Goal: Task Accomplishment & Management: Use online tool/utility

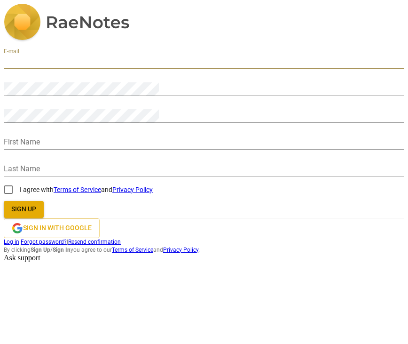
type input "viktoria.gillessen@gmx.de"
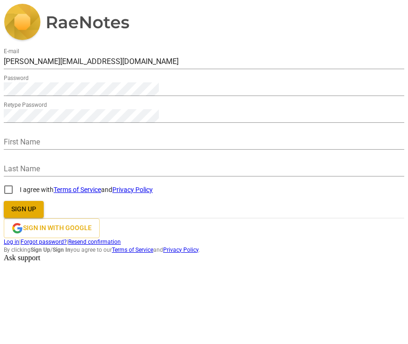
click at [295, 164] on div "E-mail viktoria.gillessen@gmx.de Password Retype Password First Name Last Name …" at bounding box center [204, 129] width 401 height 250
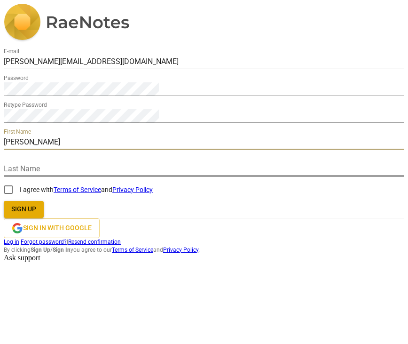
type input "Viktoria"
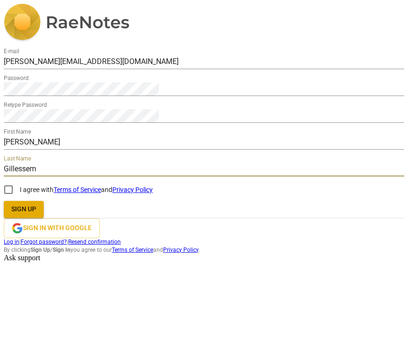
drag, startPoint x: 241, startPoint y: 178, endPoint x: 217, endPoint y: 178, distance: 24.0
click at [217, 176] on input "Gillessem" at bounding box center [204, 170] width 401 height 14
type input "Gillessen"
click at [108, 211] on div "E-mail viktoria.gillessen@gmx.de Password Retype Password First Name Viktoria L…" at bounding box center [204, 129] width 401 height 250
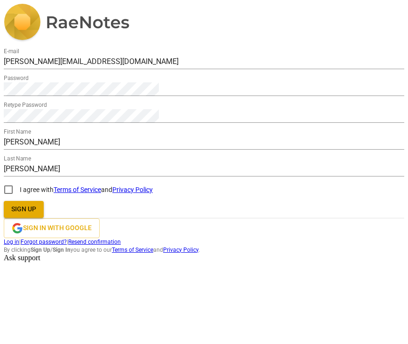
click at [20, 201] on input "I agree with Terms of Service and Privacy Policy" at bounding box center [8, 189] width 23 height 23
checkbox input "true"
click at [36, 214] on span "Sign up" at bounding box center [23, 209] width 25 height 9
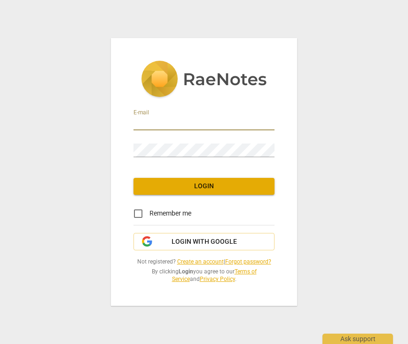
type input "viktoria.gillessen@gmx.de"
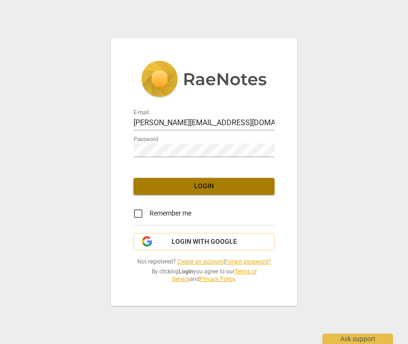
click at [199, 180] on button "Login" at bounding box center [204, 186] width 141 height 17
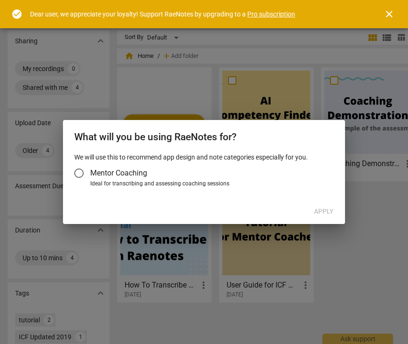
click at [218, 179] on label "Mentor Coaching" at bounding box center [199, 173] width 263 height 23
click at [90, 179] on input "Mentor Coaching" at bounding box center [79, 173] width 23 height 23
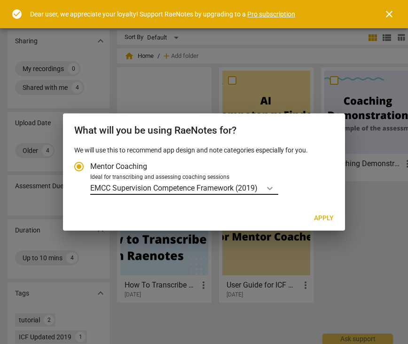
click at [268, 190] on icon "Account type" at bounding box center [269, 187] width 9 height 9
click at [0, 0] on input "Ideal for transcribing and assessing coaching sessions EMCC Supervision Compete…" at bounding box center [0, 0] width 0 height 0
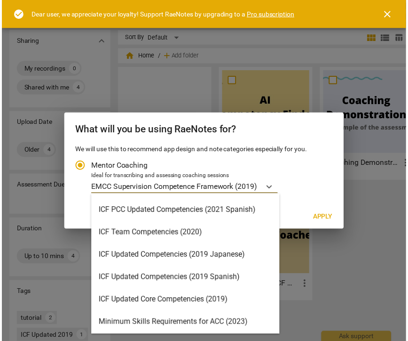
scroll to position [87, 0]
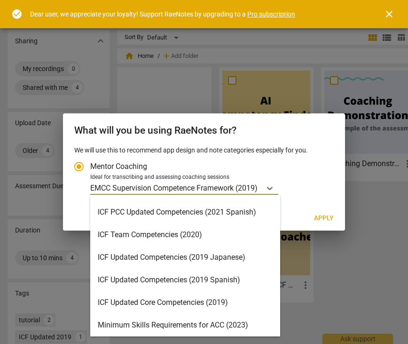
click at [215, 301] on div "ICF Updated Core Competencies (2019)" at bounding box center [185, 302] width 190 height 23
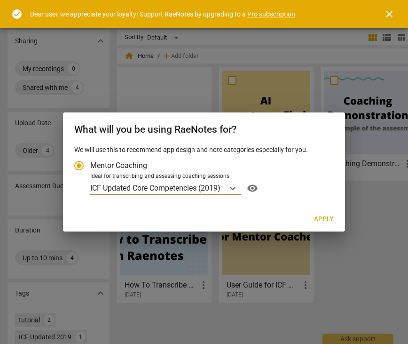
click at [326, 218] on span "Apply" at bounding box center [324, 219] width 20 height 9
radio input "false"
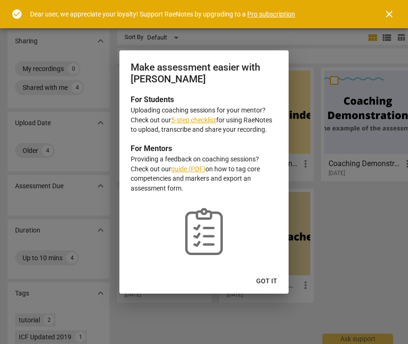
click at [265, 281] on span "Got it" at bounding box center [266, 281] width 21 height 9
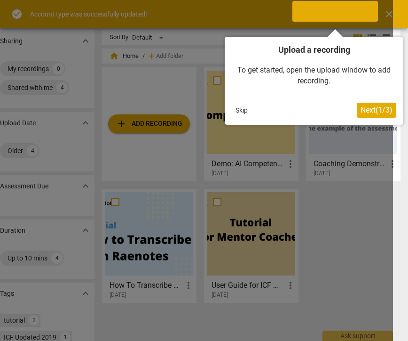
scroll to position [0, 15]
click at [363, 111] on span "Next ( 1 / 3 )" at bounding box center [377, 109] width 32 height 9
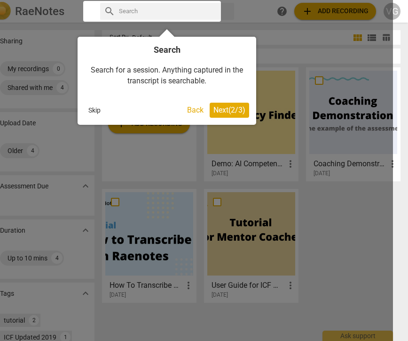
click at [237, 108] on span "Next ( 2 / 3 )" at bounding box center [230, 109] width 32 height 9
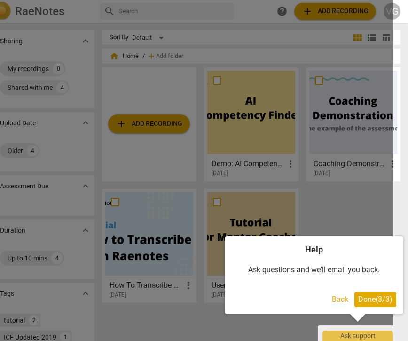
click at [362, 302] on span "Done ( 3 / 3 )" at bounding box center [376, 299] width 34 height 9
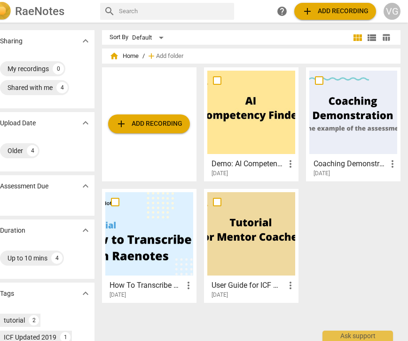
click at [326, 14] on span "add Add recording" at bounding box center [335, 11] width 67 height 11
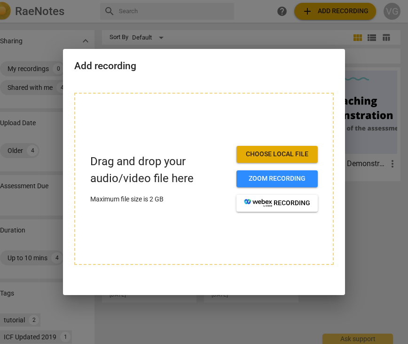
click at [254, 161] on button "Choose local file" at bounding box center [277, 154] width 81 height 17
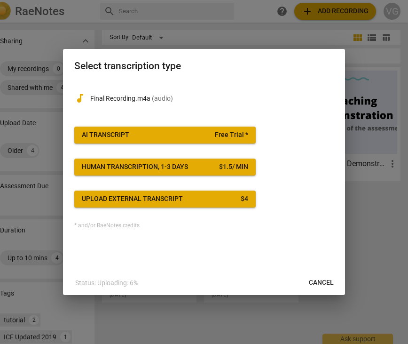
click at [239, 134] on span "Free Trial *" at bounding box center [231, 134] width 33 height 9
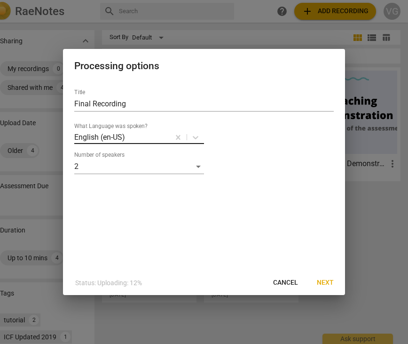
click at [154, 137] on div at bounding box center [147, 137] width 43 height 11
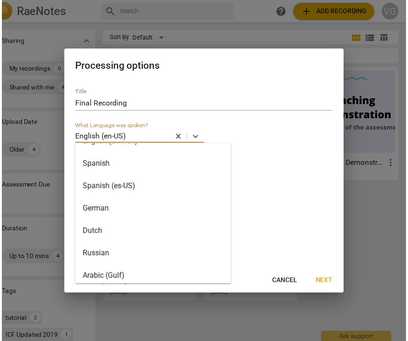
scroll to position [137, 0]
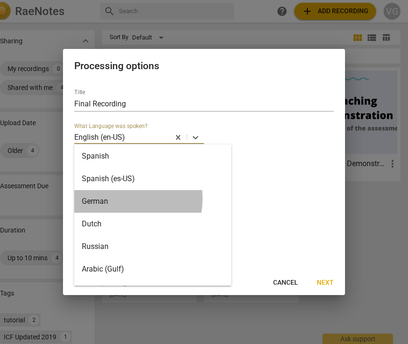
click at [119, 199] on div "German" at bounding box center [152, 201] width 157 height 23
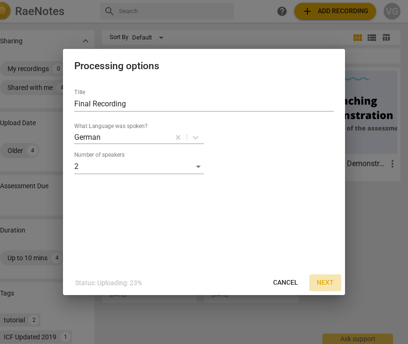
click at [321, 279] on span "Next" at bounding box center [325, 282] width 17 height 9
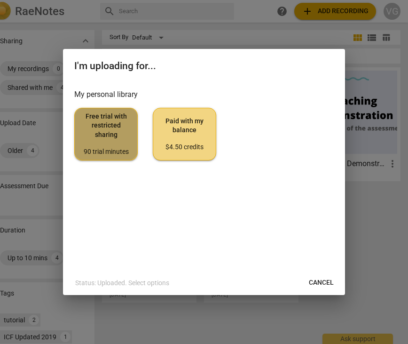
click at [129, 139] on span "Free trial with restricted sharing 90 trial minutes" at bounding box center [106, 134] width 48 height 44
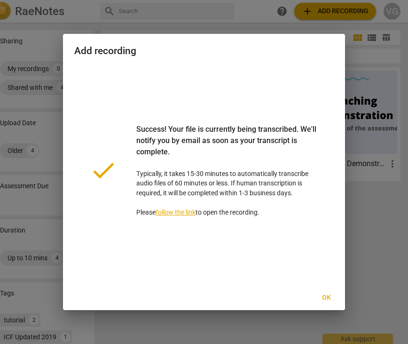
click at [326, 299] on span "Ok" at bounding box center [326, 297] width 15 height 9
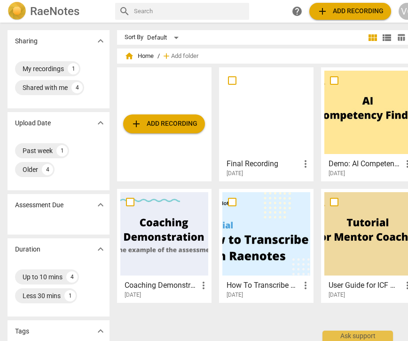
scroll to position [0, 0]
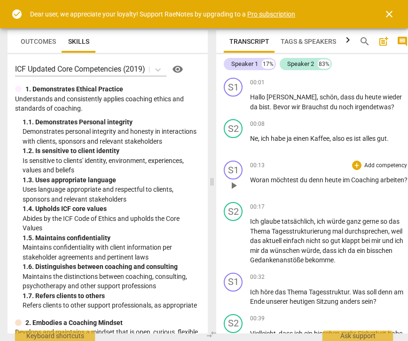
scroll to position [0, 4]
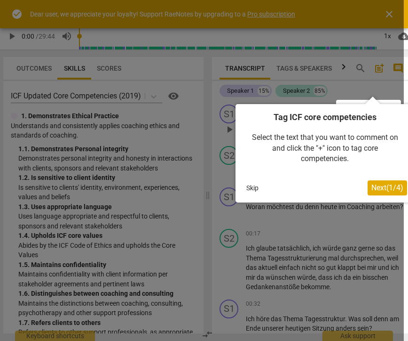
click at [255, 186] on button "Skip" at bounding box center [253, 188] width 20 height 14
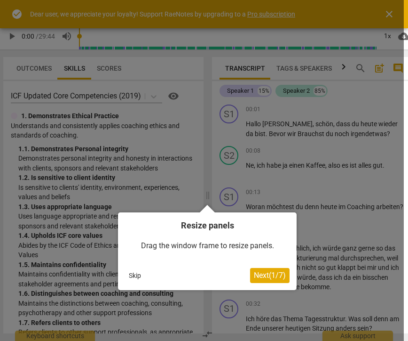
click at [136, 276] on button "Skip" at bounding box center [135, 275] width 20 height 14
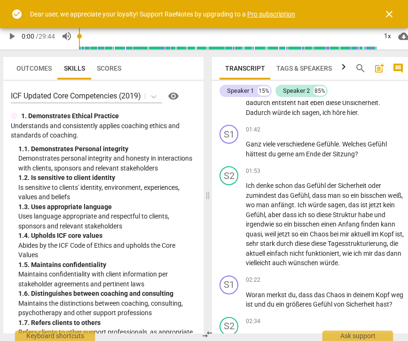
scroll to position [487, 0]
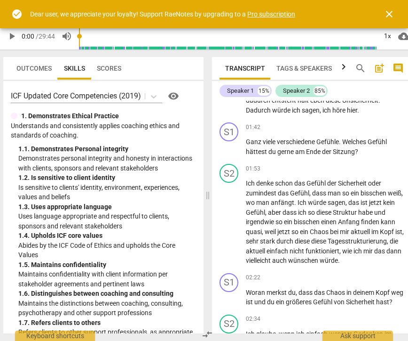
click at [323, 106] on span "," at bounding box center [321, 110] width 3 height 8
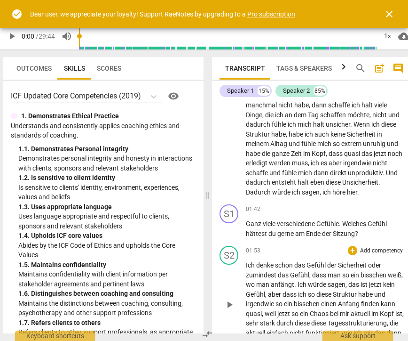
scroll to position [405, 0]
click at [388, 11] on span "close" at bounding box center [389, 13] width 11 height 11
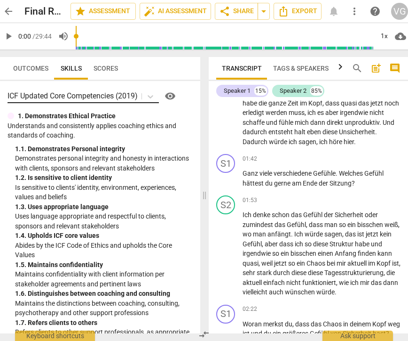
scroll to position [461, 0]
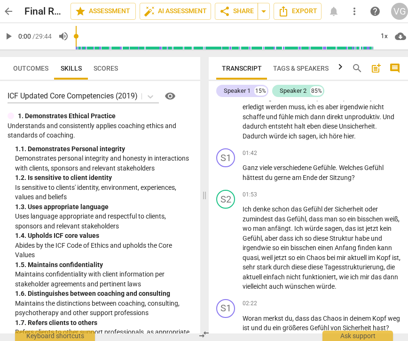
click at [319, 134] on span "," at bounding box center [318, 136] width 3 height 8
click at [345, 132] on span "höre" at bounding box center [337, 136] width 15 height 8
drag, startPoint x: 384, startPoint y: 132, endPoint x: 360, endPoint y: 130, distance: 24.1
click at [360, 130] on p "Dass ich halt einfach so diese innerliche Unruhe weg habe , dass ich so mehr sc…" at bounding box center [322, 79] width 158 height 126
copy p "Ich höre"
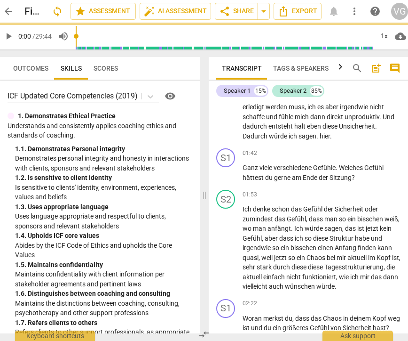
click at [381, 128] on p "Dass ich halt einfach so diese innerliche Unruhe weg habe , dass ich so mehr sc…" at bounding box center [322, 79] width 158 height 126
click at [245, 164] on span "Ganz" at bounding box center [251, 168] width 17 height 8
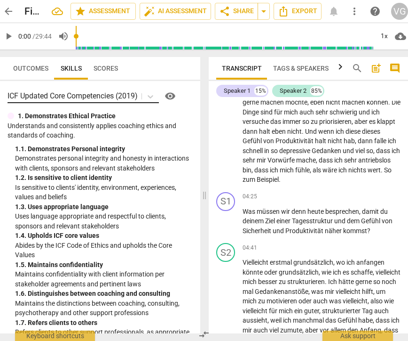
scroll to position [1026, 0]
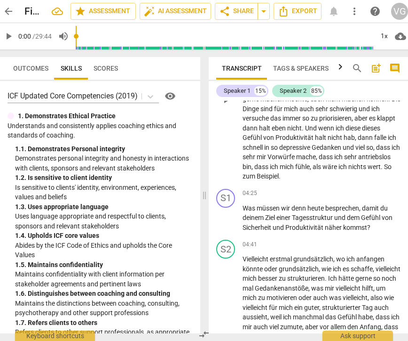
click at [392, 103] on span "Die" at bounding box center [396, 99] width 9 height 8
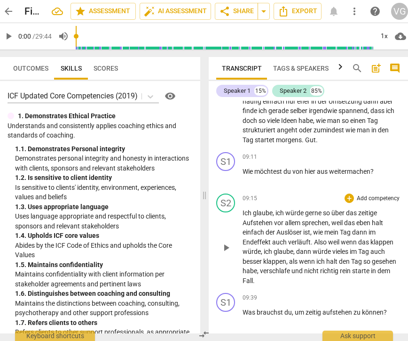
scroll to position [2105, 0]
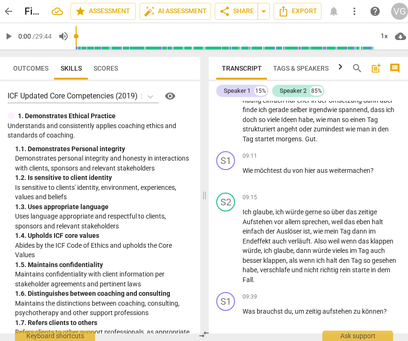
click at [305, 143] on span "." at bounding box center [303, 139] width 3 height 8
click at [304, 185] on div "09:11 + Add competency keyboard_arrow_right Wie möchtest du von hier aus weiter…" at bounding box center [322, 168] width 158 height 34
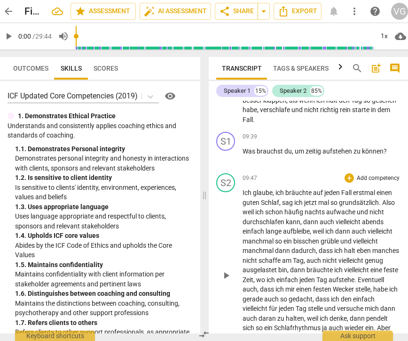
scroll to position [2269, 0]
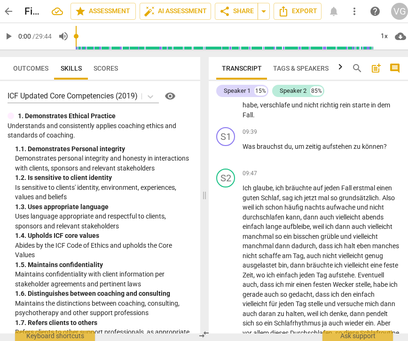
click at [257, 109] on span "habe" at bounding box center [250, 105] width 15 height 8
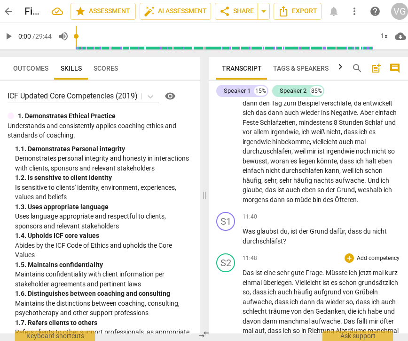
scroll to position [2646, 0]
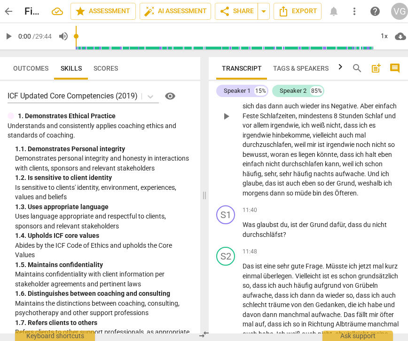
click at [260, 120] on span "Feste" at bounding box center [251, 116] width 17 height 8
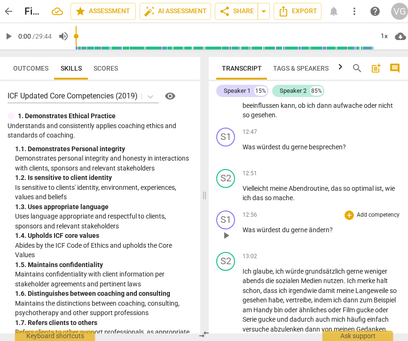
scroll to position [2934, 0]
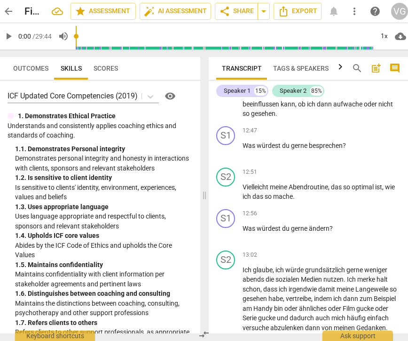
click at [379, 108] on span "nicht" at bounding box center [386, 104] width 15 height 8
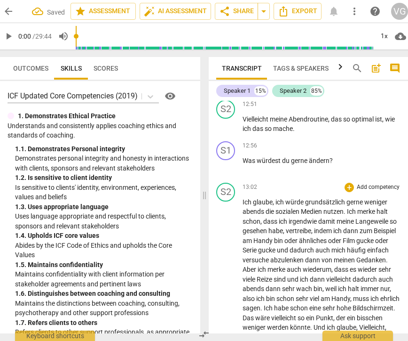
scroll to position [3005, 0]
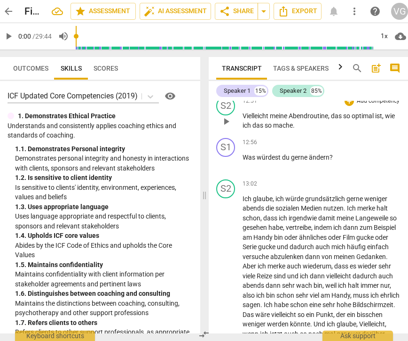
click at [334, 120] on span "das" at bounding box center [337, 116] width 12 height 8
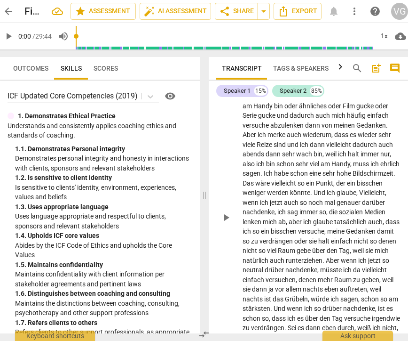
scroll to position [3139, 0]
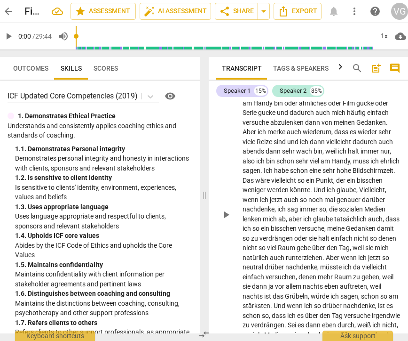
click at [390, 88] on span "so" at bounding box center [393, 84] width 7 height 8
click at [269, 97] on span "gesehen" at bounding box center [256, 93] width 26 height 8
click at [285, 97] on span "habe" at bounding box center [277, 93] width 15 height 8
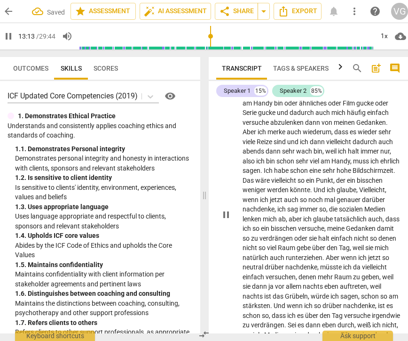
click at [287, 97] on span "," at bounding box center [286, 93] width 3 height 8
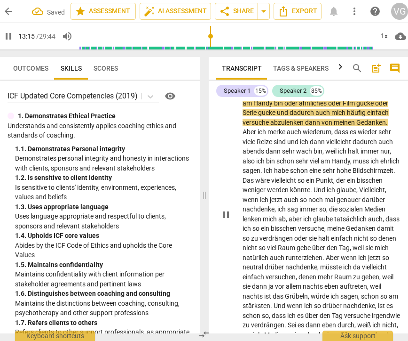
click at [227, 220] on span "pause" at bounding box center [226, 214] width 11 height 11
type input "795"
click at [379, 145] on span "auch" at bounding box center [386, 142] width 15 height 8
click at [230, 156] on div "play_arrow pause" at bounding box center [231, 215] width 24 height 302
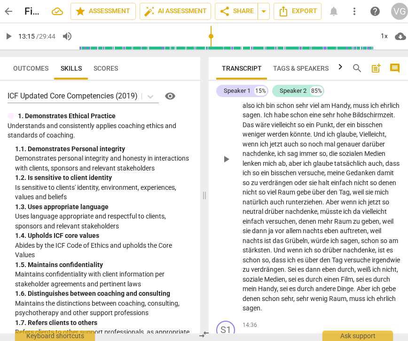
scroll to position [3196, 0]
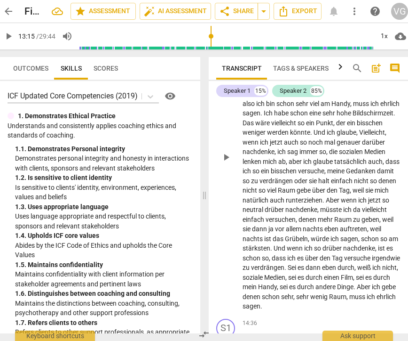
click at [267, 136] on span "weniger" at bounding box center [255, 132] width 24 height 8
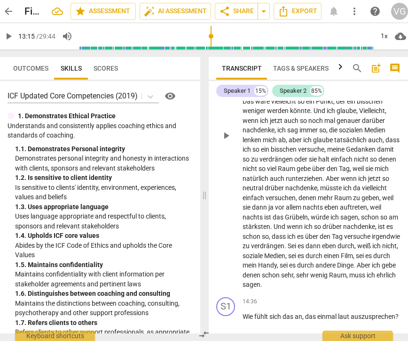
scroll to position [3221, 0]
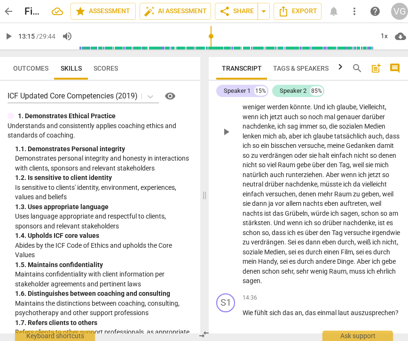
click at [391, 137] on p "Ich glaube , ich würde grundsätzlich gerne weniger abends die sozialen Medien n…" at bounding box center [322, 131] width 158 height 309
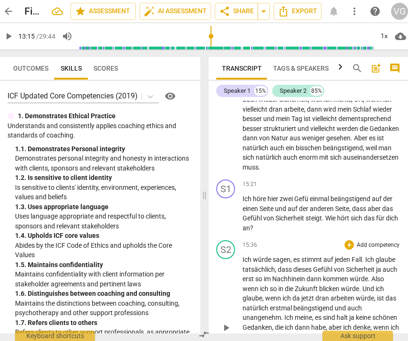
scroll to position [3549, 0]
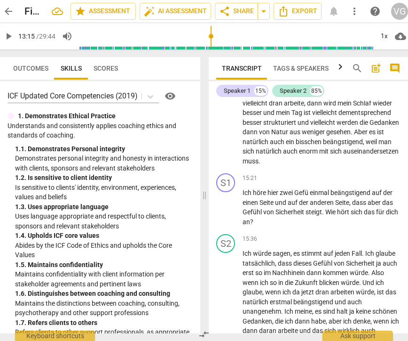
click at [302, 136] on span "weniger" at bounding box center [314, 132] width 24 height 8
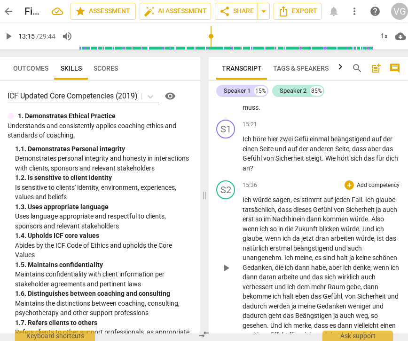
scroll to position [3604, 0]
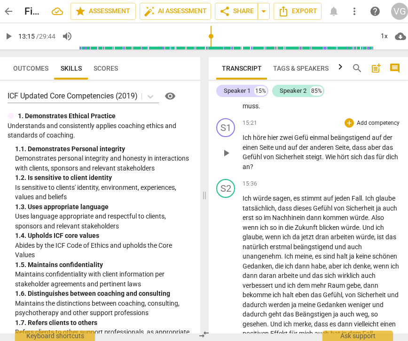
click at [310, 141] on span "Gefü" at bounding box center [303, 138] width 16 height 8
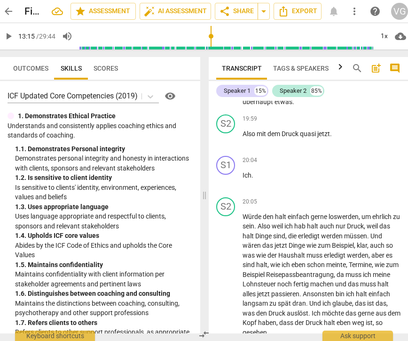
scroll to position [4648, 0]
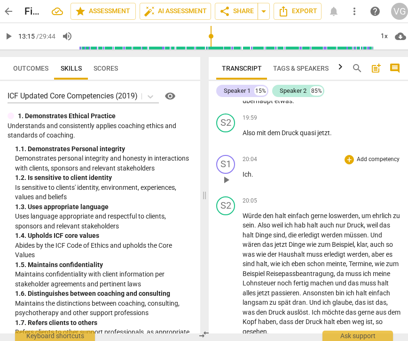
click at [258, 179] on p "Ich ." at bounding box center [322, 174] width 158 height 10
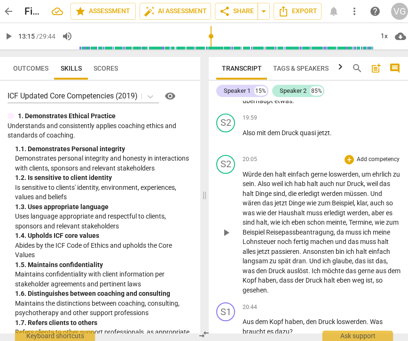
click at [237, 205] on div "S2 play_arrow pause" at bounding box center [229, 225] width 26 height 140
click at [243, 178] on span "Würde" at bounding box center [253, 174] width 20 height 8
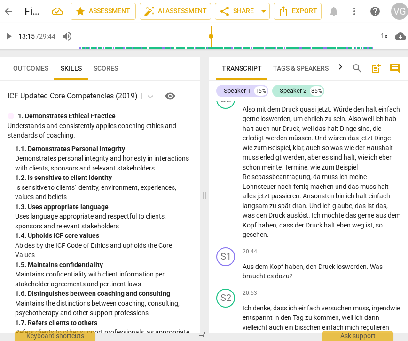
scroll to position [4672, 0]
click at [337, 112] on span "Würde" at bounding box center [344, 109] width 20 height 8
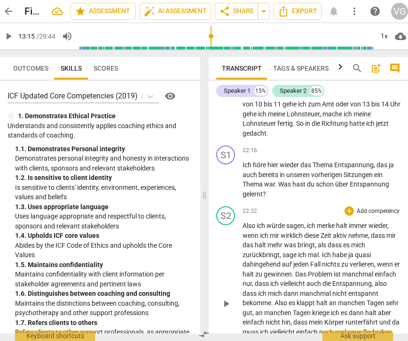
scroll to position [5136, 0]
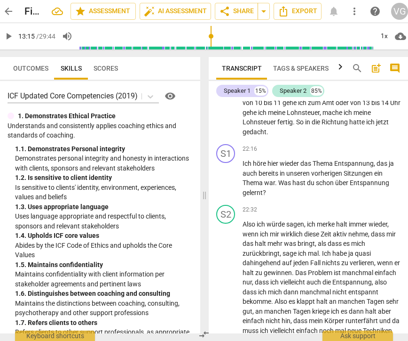
click at [316, 97] on span "spannend" at bounding box center [327, 93] width 29 height 8
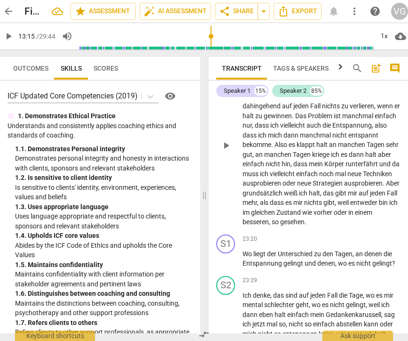
scroll to position [5294, 0]
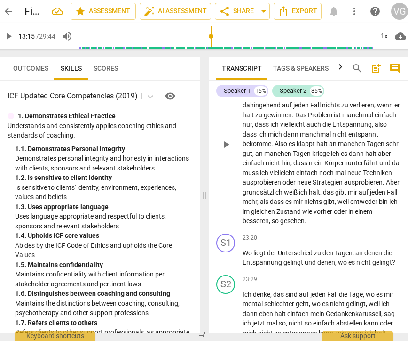
click at [395, 109] on span "er" at bounding box center [398, 105] width 6 height 8
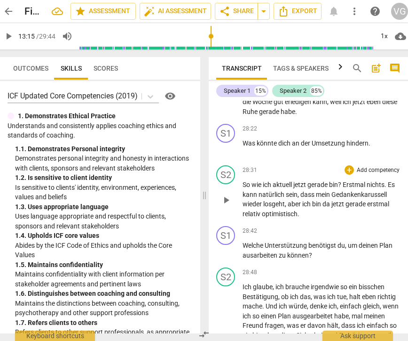
scroll to position [6591, 0]
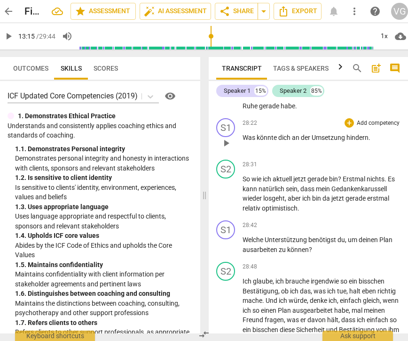
click at [369, 141] on span "." at bounding box center [370, 138] width 2 height 8
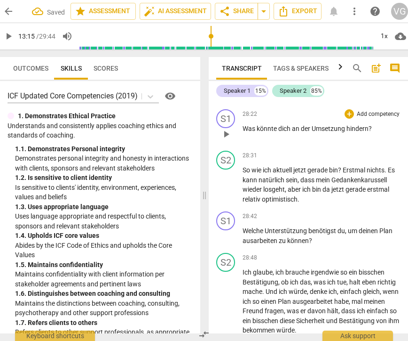
scroll to position [6602, 0]
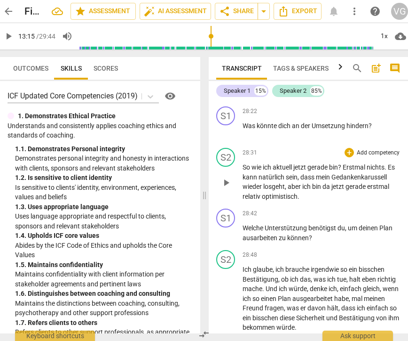
click at [343, 171] on span "?" at bounding box center [340, 167] width 5 height 8
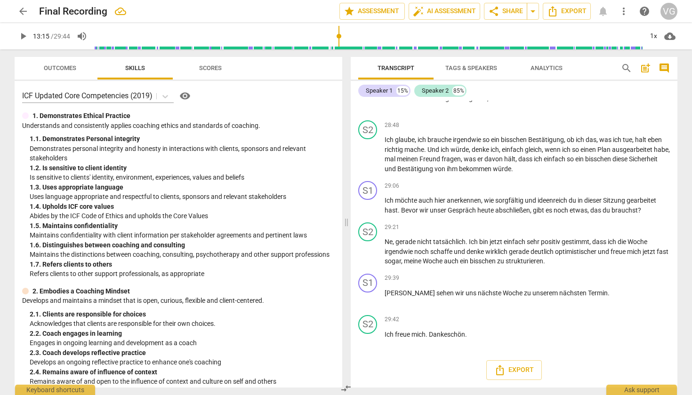
scroll to position [4408, 0]
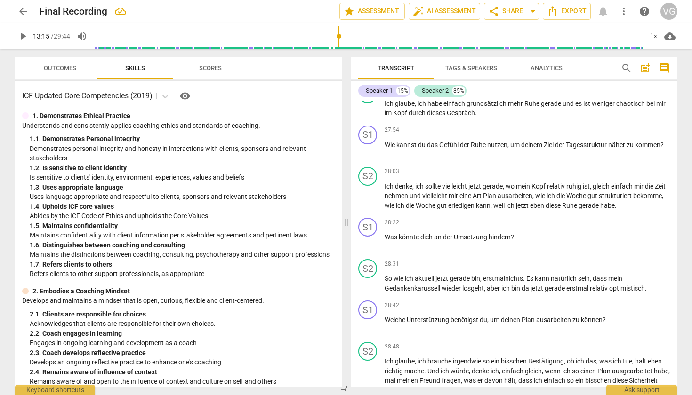
click at [408, 72] on span "Tags & Speakers" at bounding box center [471, 68] width 74 height 13
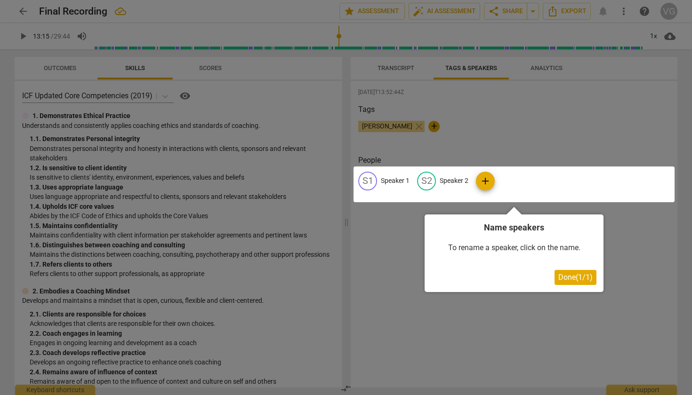
click at [408, 279] on span "Done ( 1 / 1 )" at bounding box center [575, 277] width 34 height 9
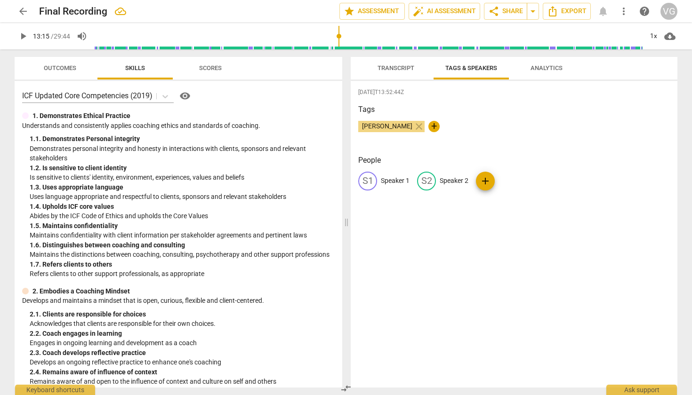
click at [408, 74] on span "Transcript" at bounding box center [395, 68] width 59 height 13
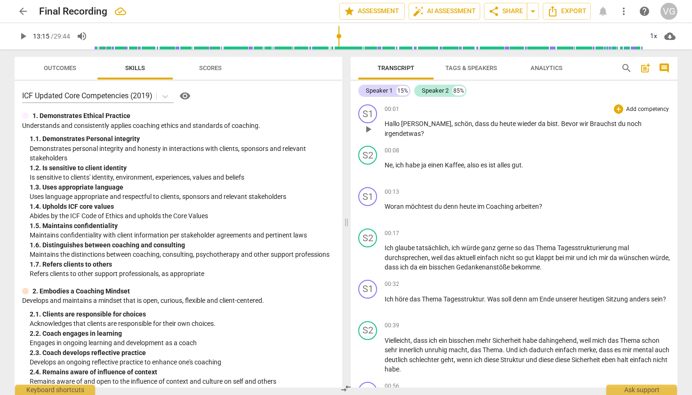
scroll to position [0, 0]
click at [408, 67] on span "Tags & Speakers" at bounding box center [471, 67] width 52 height 7
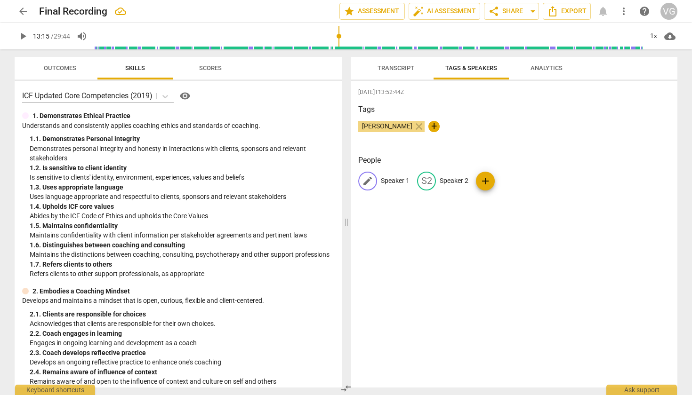
click at [396, 182] on p "Speaker 1" at bounding box center [395, 181] width 29 height 10
type input "Coach"
click at [408, 183] on p "Speaker 2" at bounding box center [515, 181] width 29 height 10
type input "Client"
click at [408, 248] on div "[DATE]T13:52:44Z Tags [PERSON_NAME] close + People CO Coach edit Client delete …" at bounding box center [514, 234] width 327 height 307
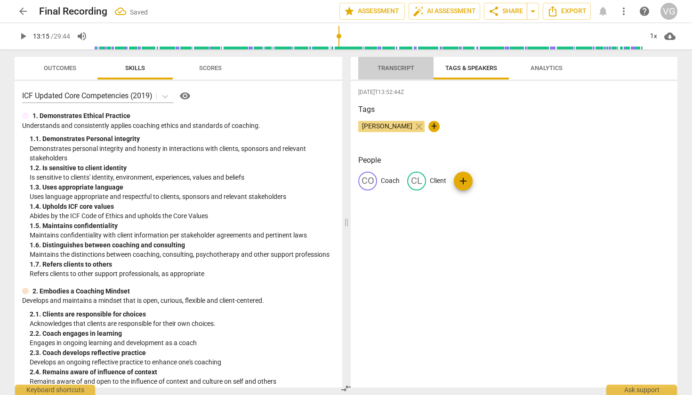
click at [395, 66] on span "Transcript" at bounding box center [395, 67] width 37 height 7
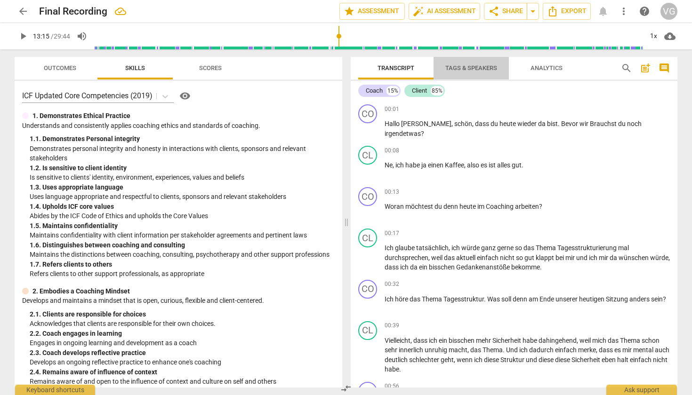
click at [408, 66] on span "Tags & Speakers" at bounding box center [471, 67] width 52 height 7
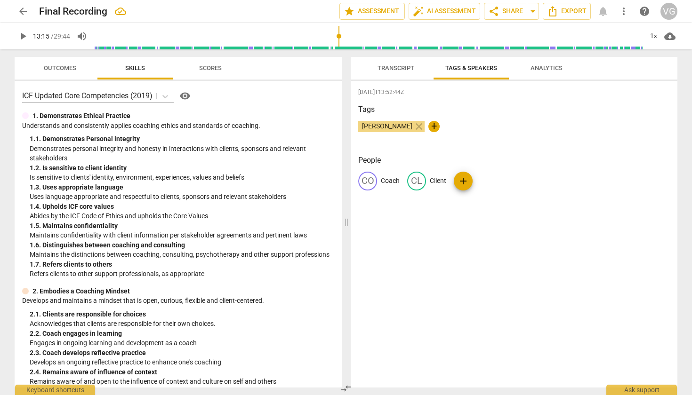
click at [408, 69] on span "Analytics" at bounding box center [546, 67] width 32 height 7
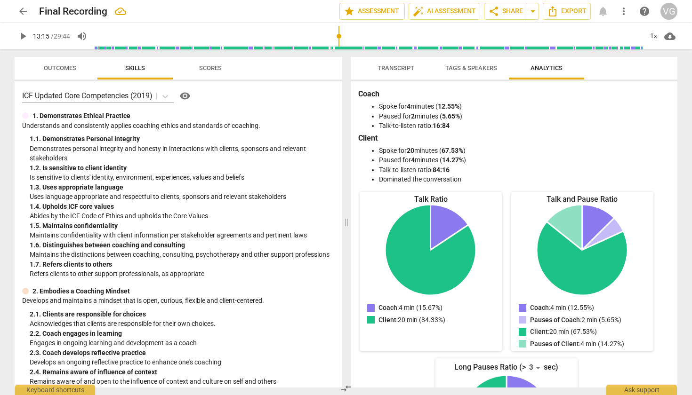
click at [405, 70] on span "Transcript" at bounding box center [395, 67] width 37 height 7
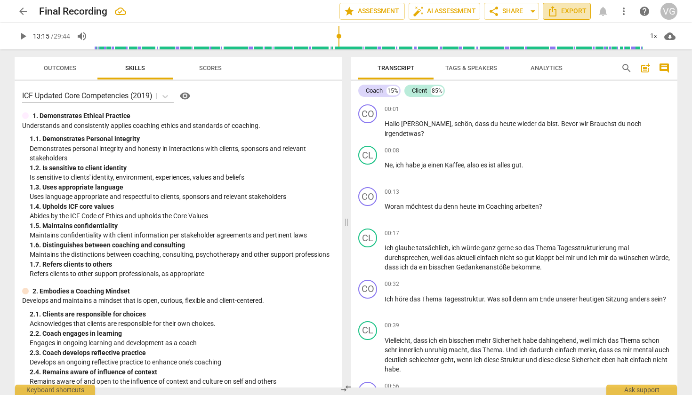
click at [408, 11] on icon "Export" at bounding box center [552, 11] width 11 height 11
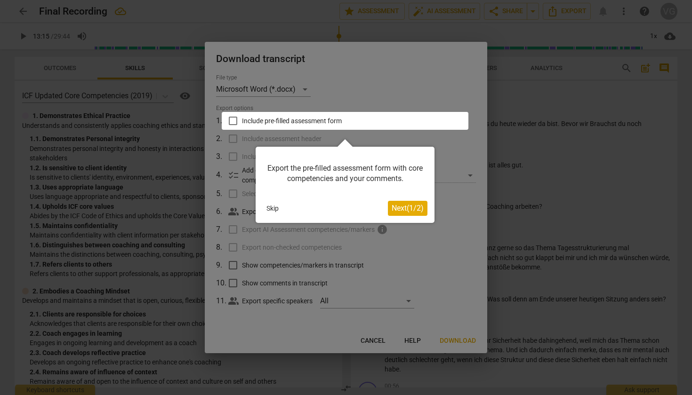
click at [408, 206] on span "Next ( 1 / 2 )" at bounding box center [407, 208] width 32 height 9
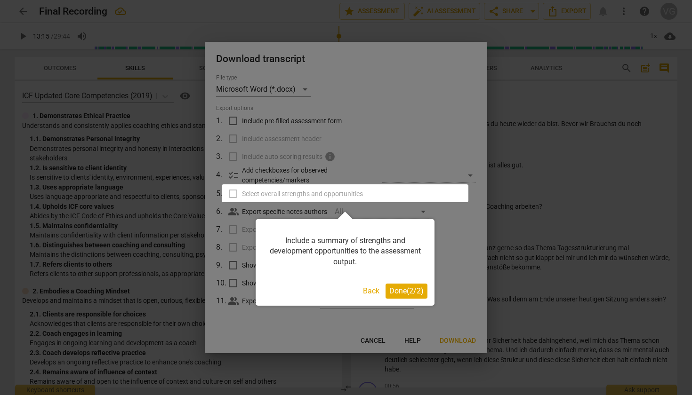
click at [407, 296] on button "Done ( 2 / 2 )" at bounding box center [406, 291] width 42 height 15
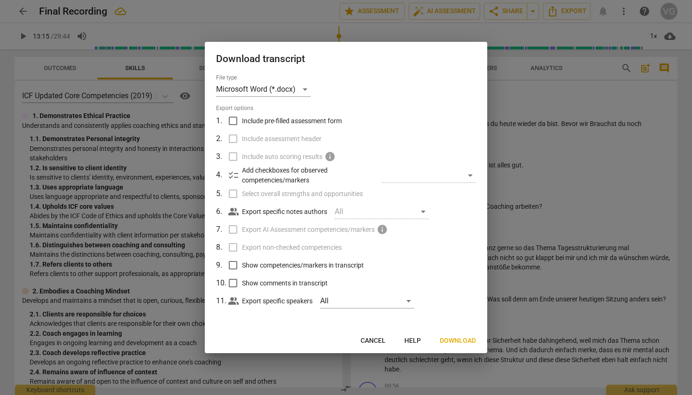
click at [375, 215] on div "All" at bounding box center [382, 211] width 94 height 15
click at [408, 340] on span "Download" at bounding box center [457, 340] width 36 height 9
